Goal: Task Accomplishment & Management: Manage account settings

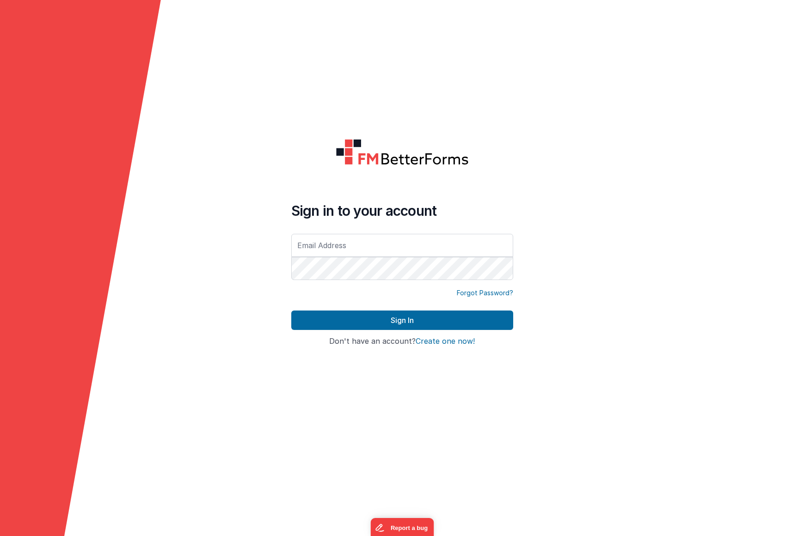
click at [442, 241] on input "text" at bounding box center [402, 245] width 222 height 23
click at [0, 536] on com-1password-button at bounding box center [0, 536] width 0 height 0
type input "[EMAIL_ADDRESS][DOMAIN_NAME]"
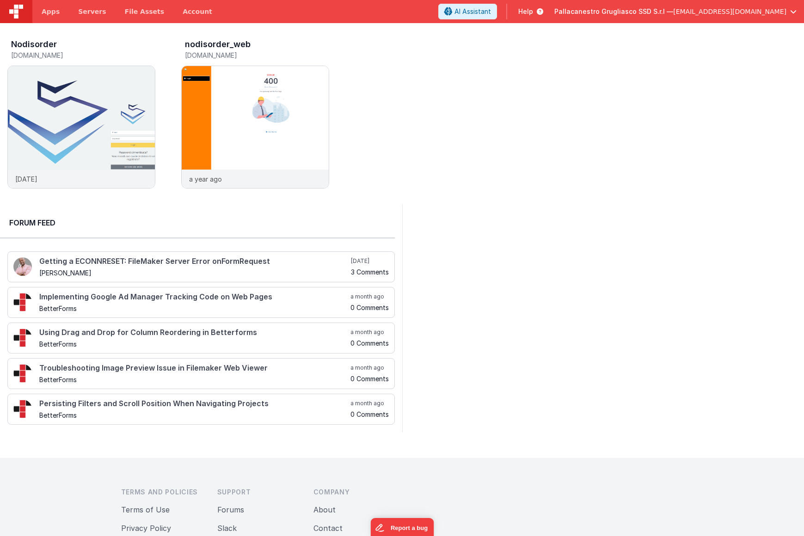
click at [753, 11] on span "[EMAIL_ADDRESS][DOMAIN_NAME]" at bounding box center [729, 11] width 113 height 9
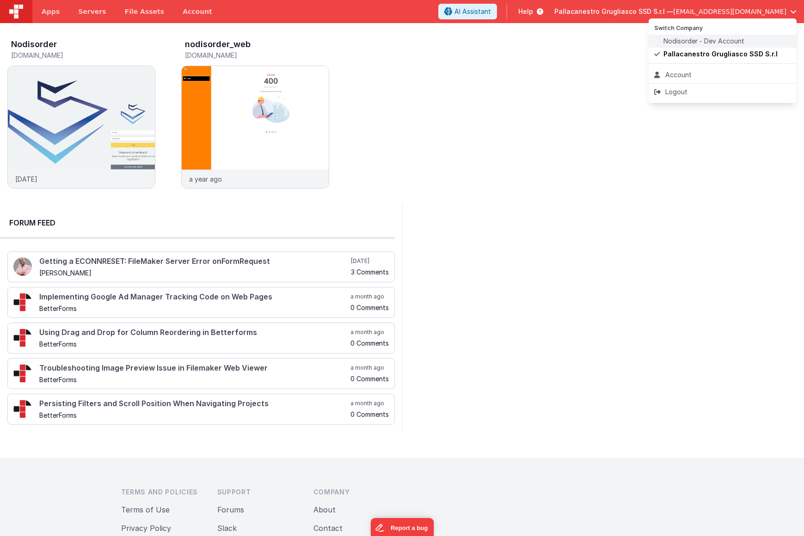
click at [715, 41] on span "Nodisorder - Dev Account" at bounding box center [703, 41] width 81 height 9
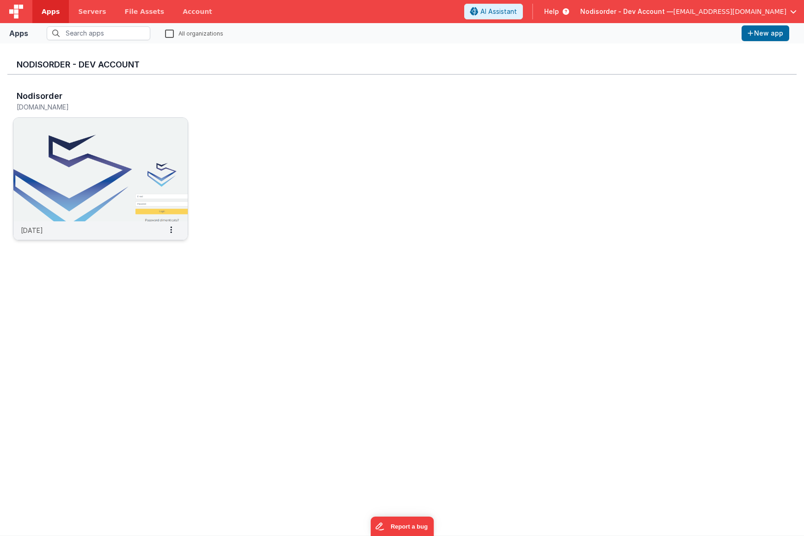
click at [98, 171] on img at bounding box center [100, 170] width 174 height 104
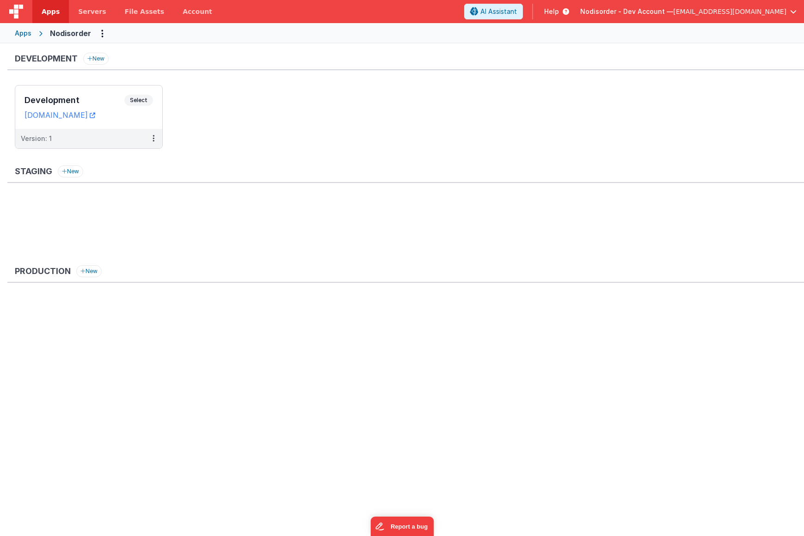
click at [245, 114] on ul "Development Select URLs [DOMAIN_NAME] Version: 1" at bounding box center [409, 121] width 789 height 73
click at [757, 11] on span "[EMAIL_ADDRESS][DOMAIN_NAME]" at bounding box center [729, 11] width 113 height 9
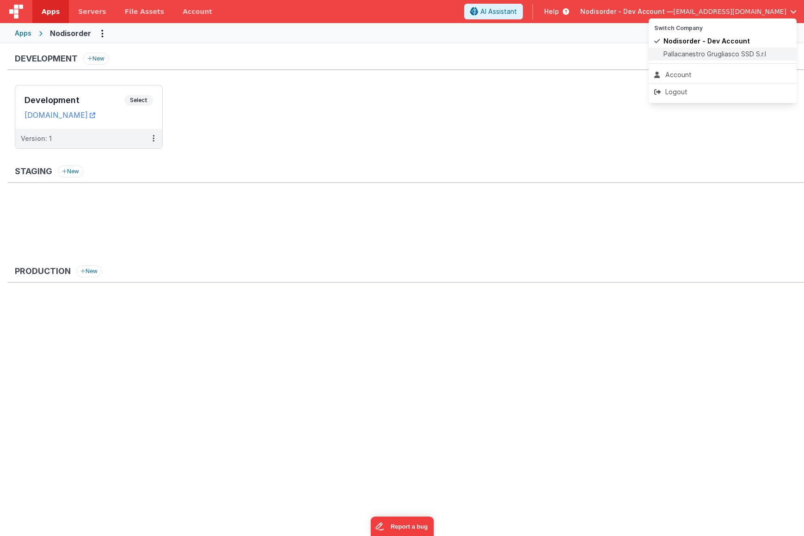
click at [699, 55] on span "Pallacanestro Grugliasco SSD S.r.l" at bounding box center [714, 53] width 103 height 9
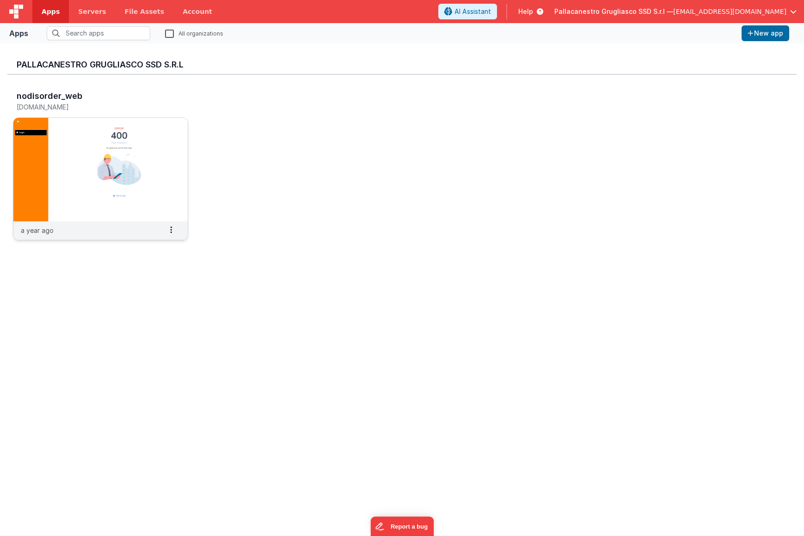
click at [114, 181] on img at bounding box center [100, 170] width 174 height 104
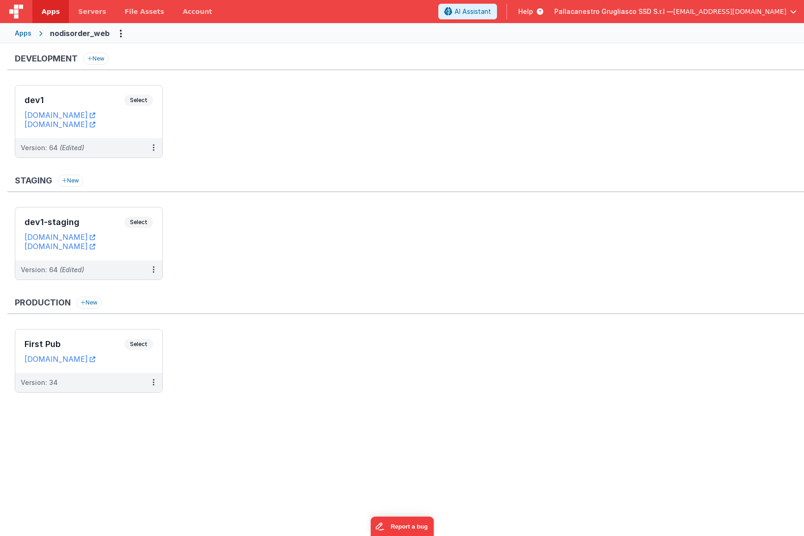
click at [759, 10] on span "[EMAIL_ADDRESS][DOMAIN_NAME]" at bounding box center [729, 11] width 113 height 9
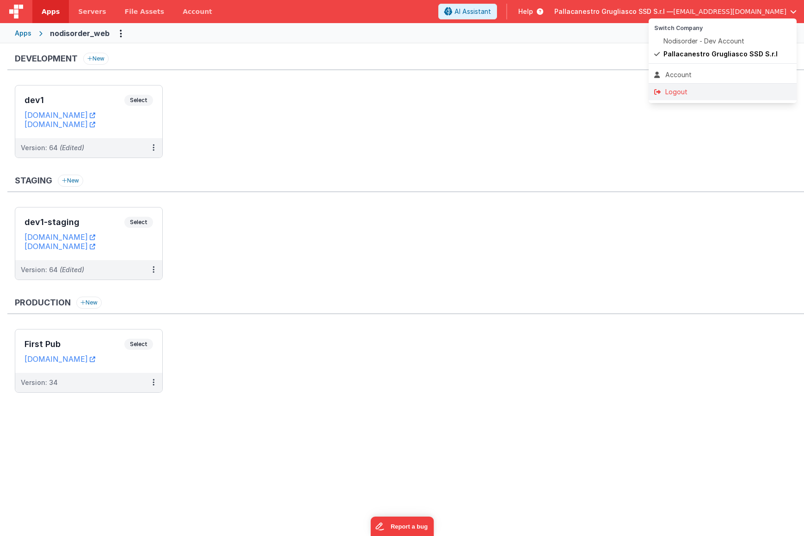
click at [674, 89] on div "Logout" at bounding box center [722, 91] width 137 height 9
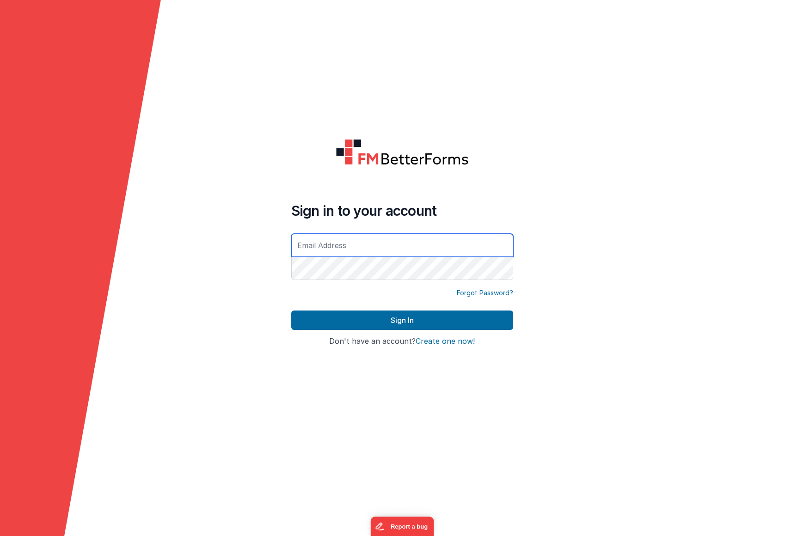
type input "[EMAIL_ADDRESS][DOMAIN_NAME]"
